Goal: Transaction & Acquisition: Download file/media

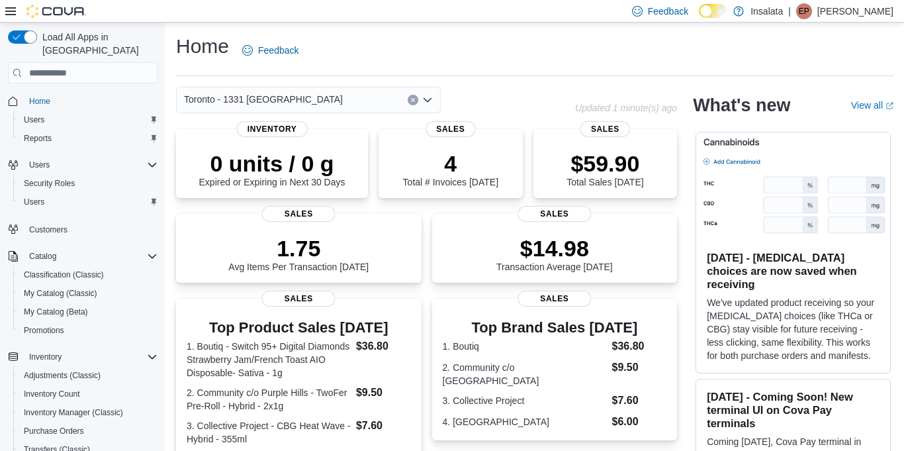
click at [326, 95] on div "Toronto - 1331 [GEOGRAPHIC_DATA]" at bounding box center [308, 100] width 265 height 26
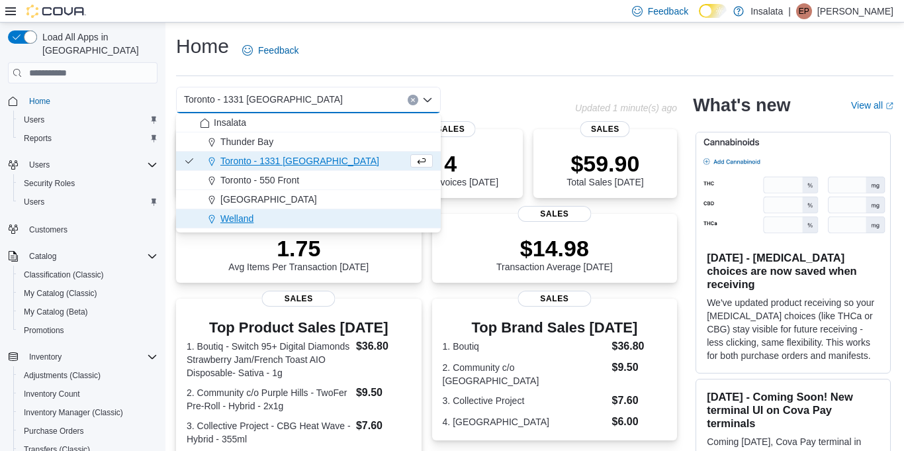
click at [279, 214] on div "Welland" at bounding box center [316, 218] width 233 height 13
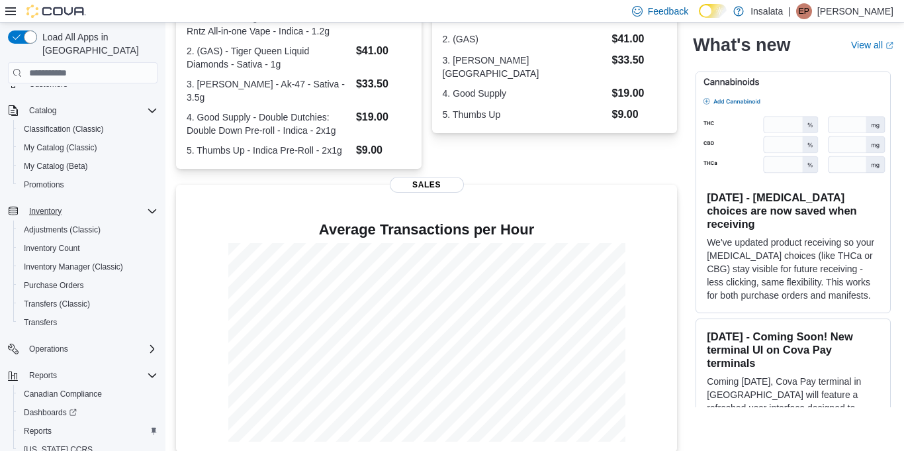
scroll to position [179, 0]
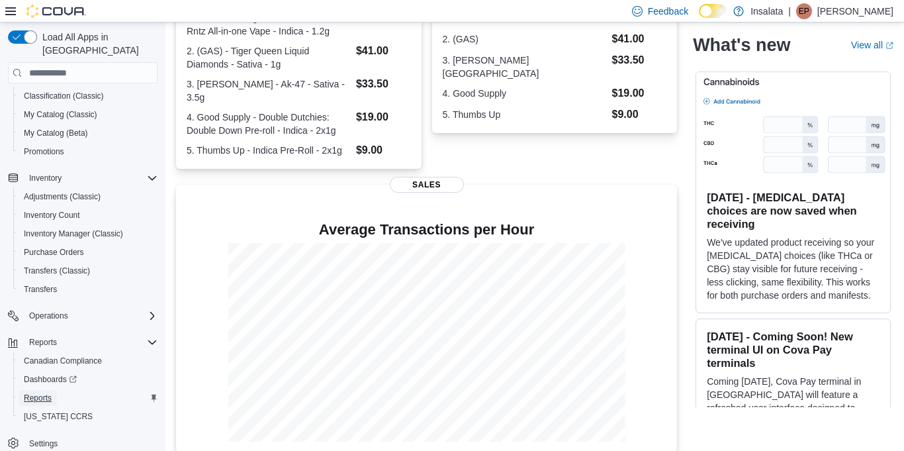
click at [52, 393] on span "Reports" at bounding box center [38, 398] width 28 height 11
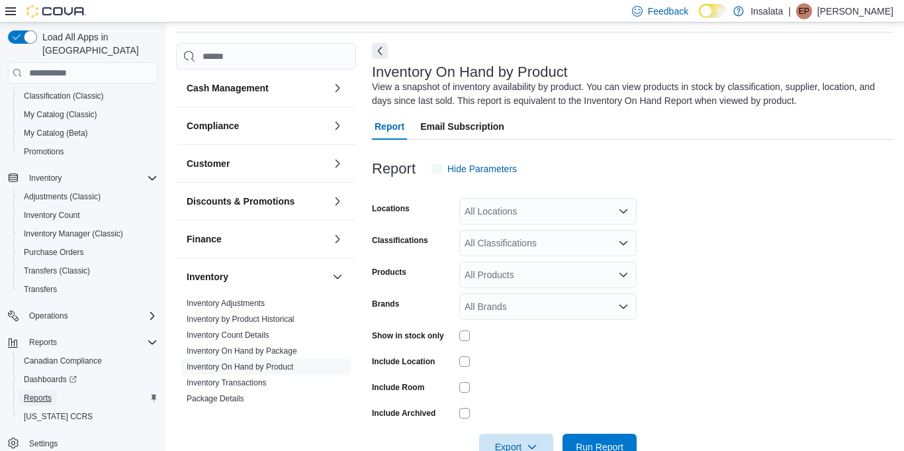
scroll to position [44, 0]
click at [486, 220] on div "All Locations" at bounding box center [547, 210] width 177 height 26
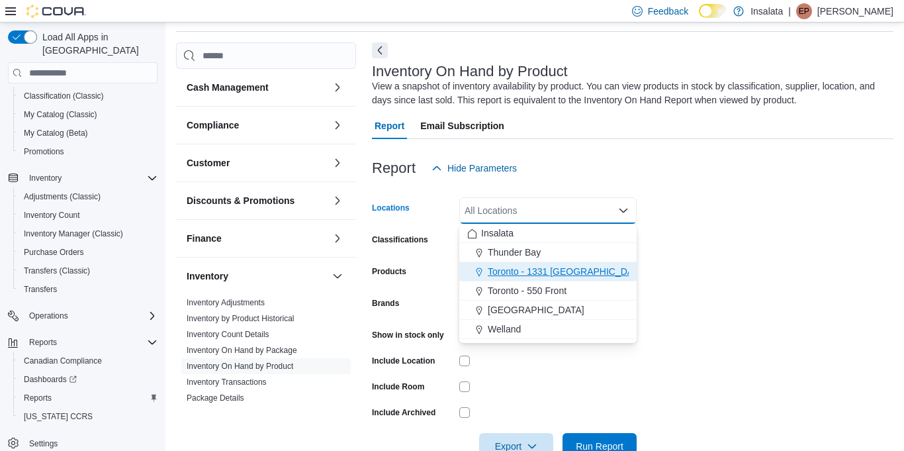
click at [531, 268] on span "Toronto - 1331 [GEOGRAPHIC_DATA]" at bounding box center [567, 271] width 159 height 13
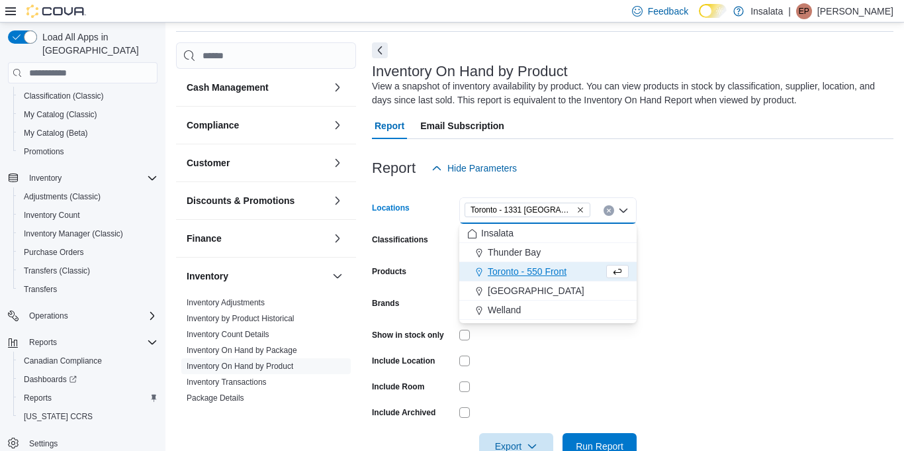
click at [697, 258] on form "Locations [GEOGRAPHIC_DATA] - [STREET_ADDRESS] Selected. [GEOGRAPHIC_DATA] - 13…" at bounding box center [633, 320] width 522 height 278
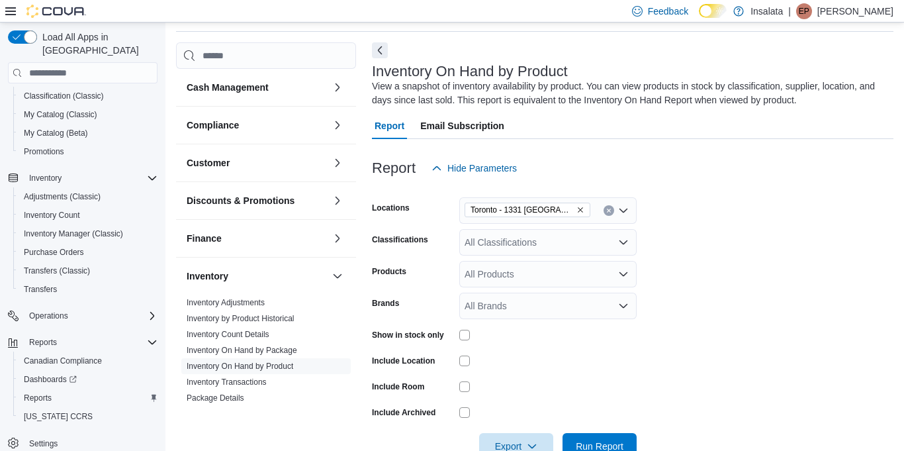
click at [568, 229] on div "All Classifications" at bounding box center [547, 242] width 177 height 26
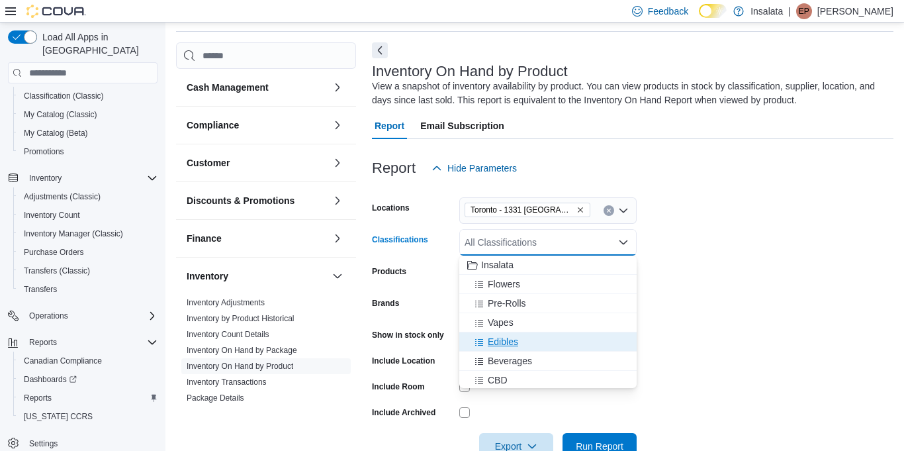
click at [531, 339] on div "Edibles" at bounding box center [548, 341] width 162 height 13
click at [531, 339] on span "Beverages" at bounding box center [510, 341] width 44 height 13
click at [531, 339] on div "CBD" at bounding box center [535, 341] width 136 height 13
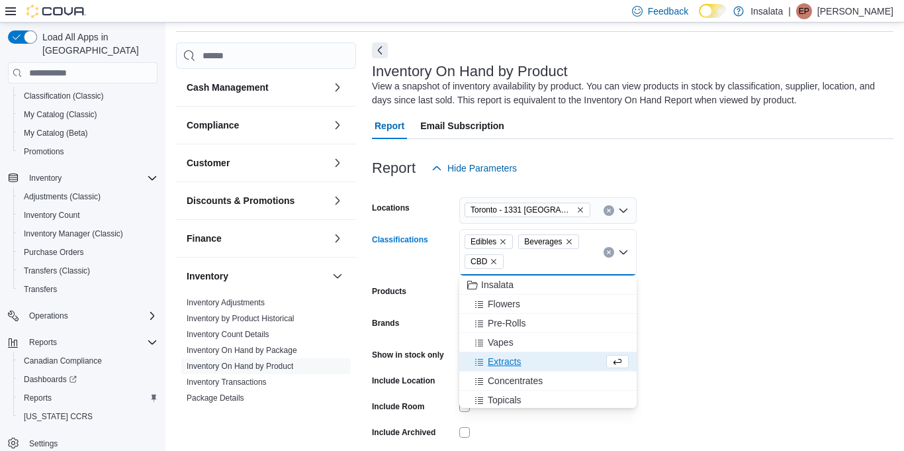
click at [521, 368] on button "Extracts" at bounding box center [547, 361] width 177 height 19
click at [521, 369] on button "Concentrates" at bounding box center [547, 361] width 177 height 19
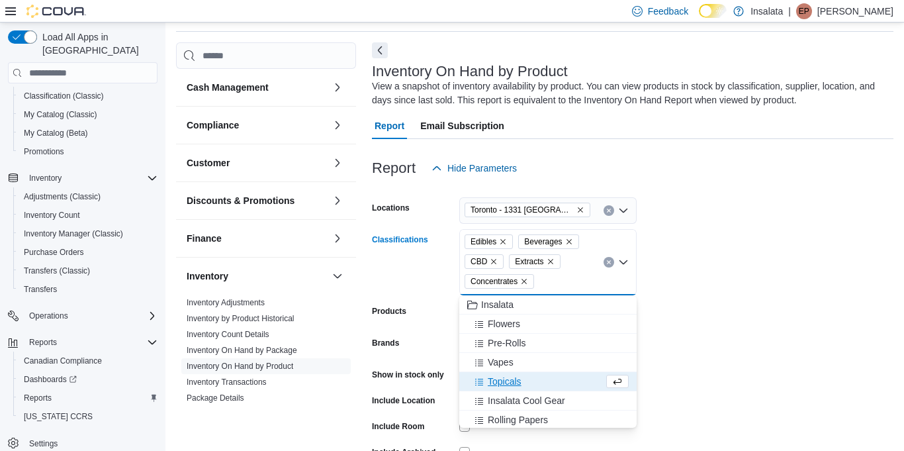
click at [647, 333] on form "Locations [GEOGRAPHIC_DATA] - 1331 St Clair Classifications Edibles Beverages C…" at bounding box center [633, 340] width 522 height 318
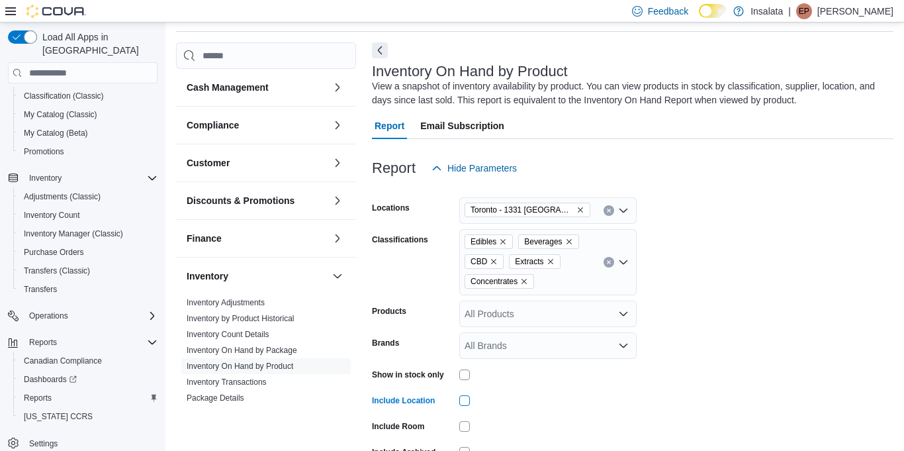
scroll to position [119, 0]
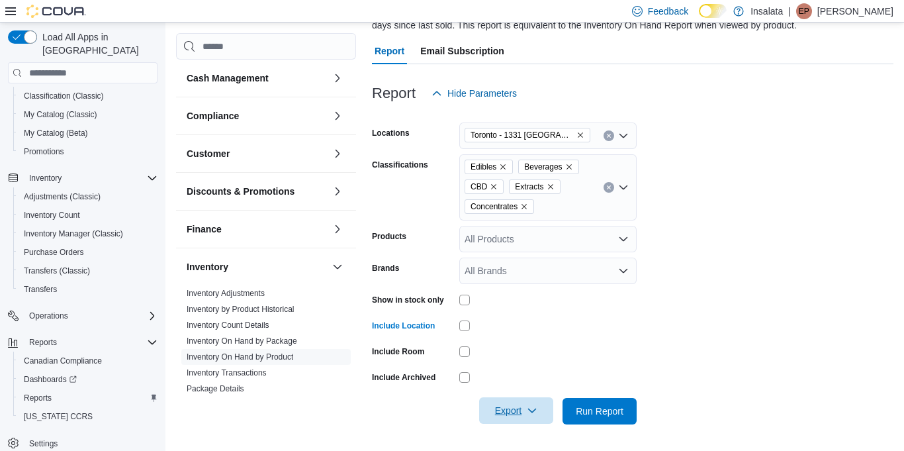
click at [518, 408] on span "Export" at bounding box center [516, 410] width 58 height 26
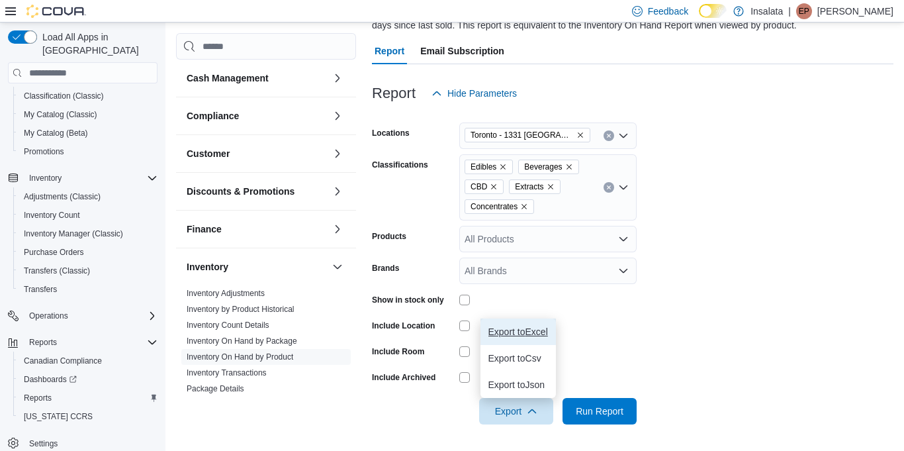
click at [520, 330] on span "Export to Excel" at bounding box center [518, 331] width 60 height 11
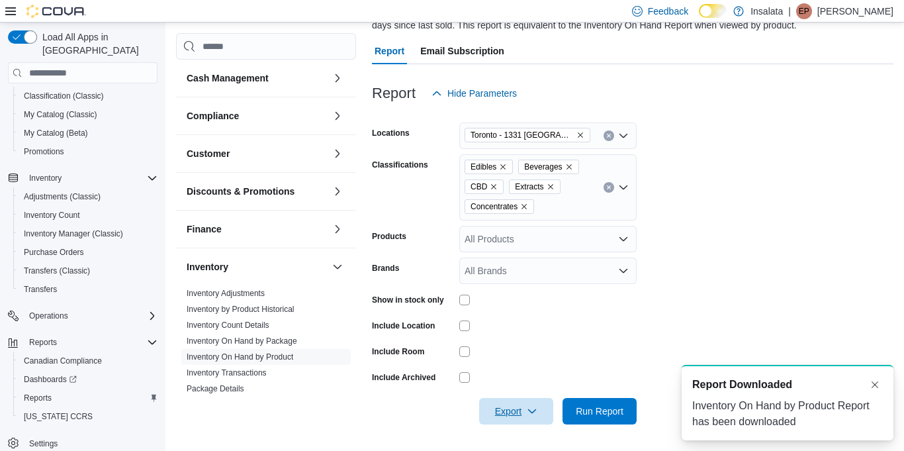
scroll to position [0, 0]
